Goal: Task Accomplishment & Management: Use online tool/utility

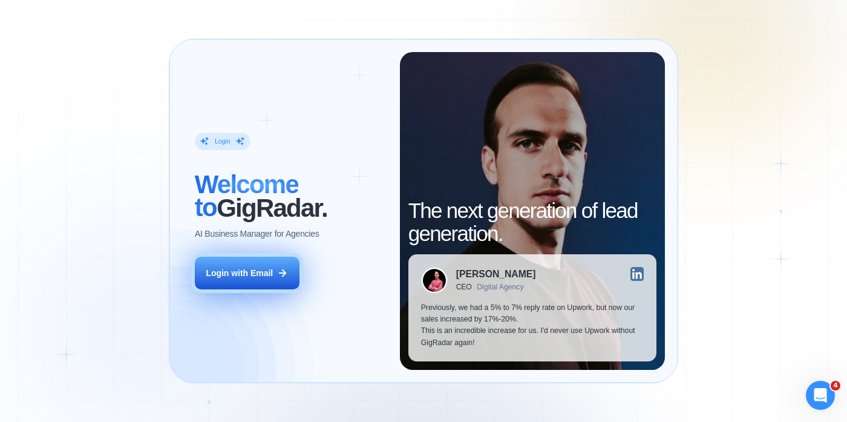
click at [256, 282] on button "Login with Email" at bounding box center [247, 272] width 105 height 33
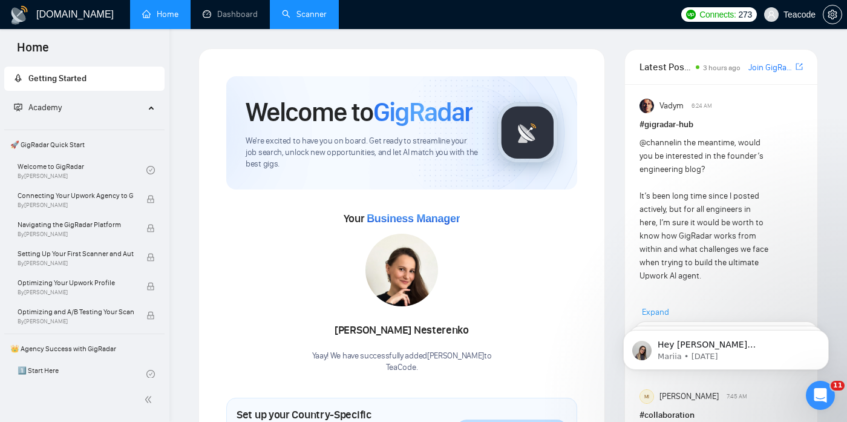
click at [305, 18] on link "Scanner" at bounding box center [304, 14] width 45 height 10
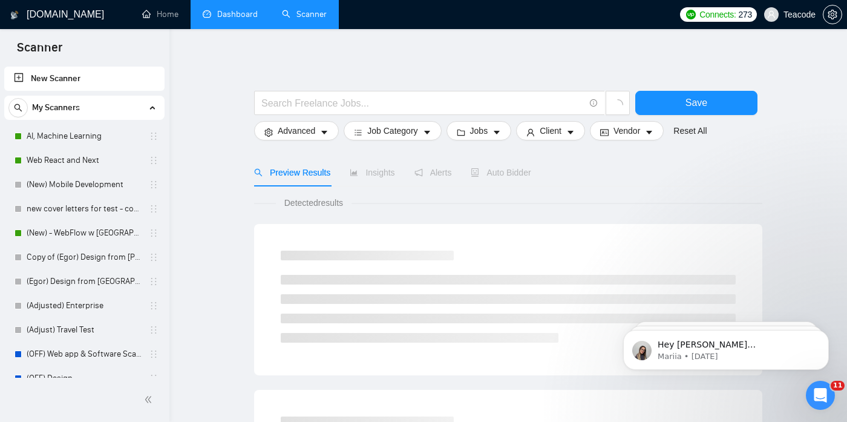
click at [219, 19] on link "Dashboard" at bounding box center [230, 14] width 55 height 10
